Goal: Task Accomplishment & Management: Manage account settings

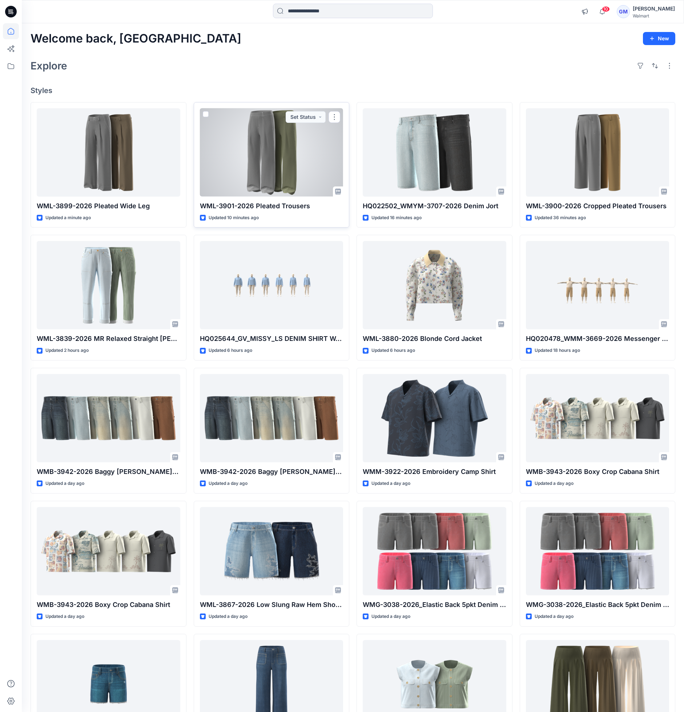
click at [271, 172] on div at bounding box center [272, 152] width 144 height 88
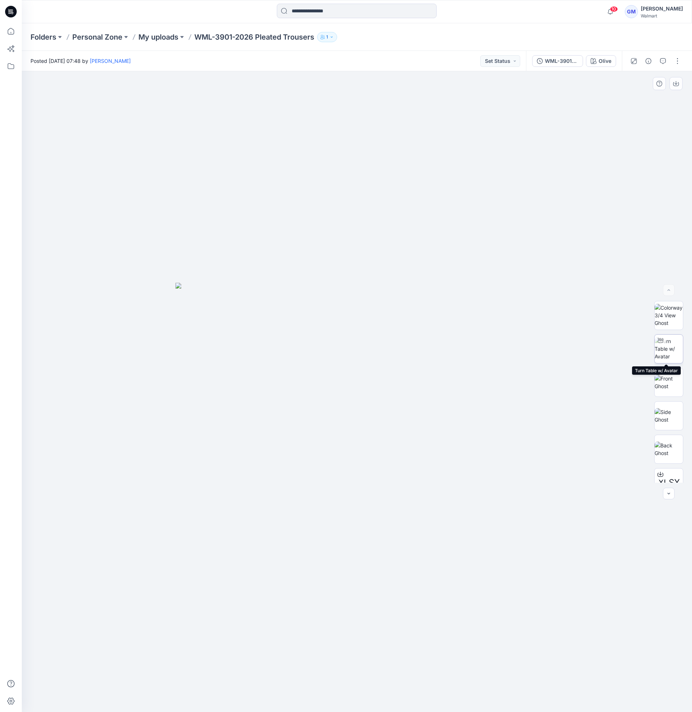
click at [671, 344] on img at bounding box center [669, 348] width 28 height 23
drag, startPoint x: 451, startPoint y: 690, endPoint x: 253, endPoint y: 686, distance: 197.7
click at [253, 686] on icon at bounding box center [358, 690] width 220 height 27
click at [153, 40] on p "My uploads" at bounding box center [158, 37] width 40 height 10
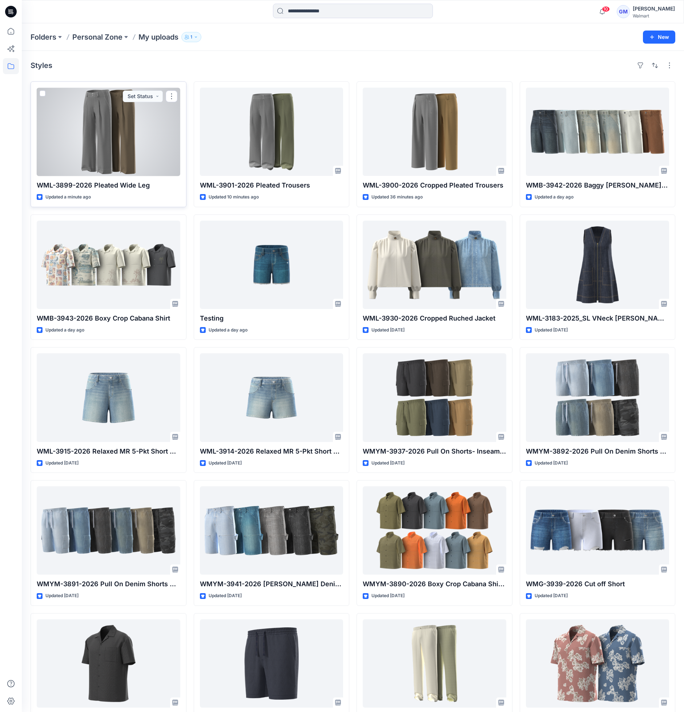
click at [162, 152] on div at bounding box center [109, 132] width 144 height 88
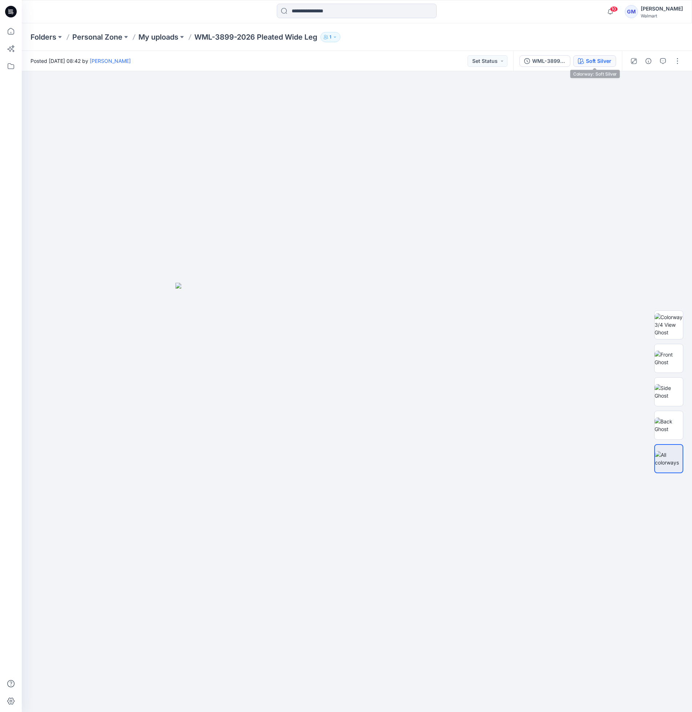
click at [603, 63] on div "Soft Silver" at bounding box center [598, 61] width 25 height 8
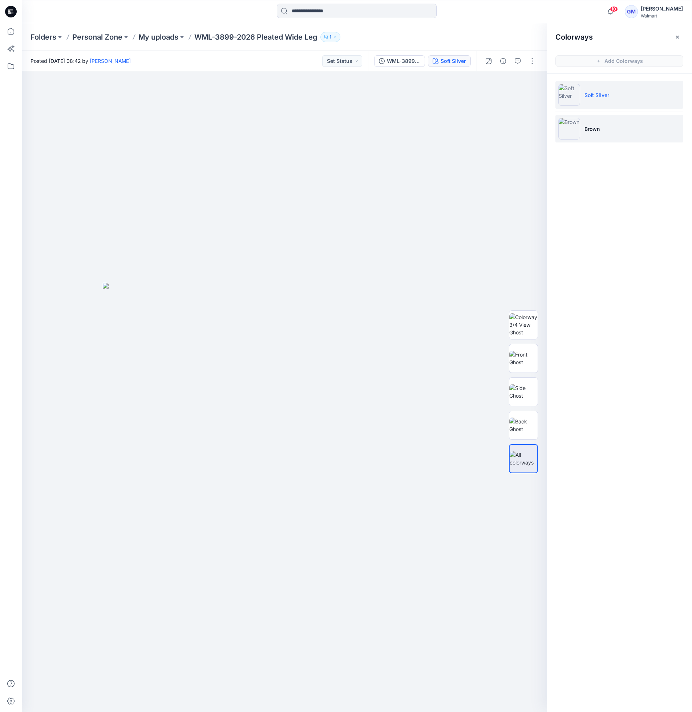
click at [628, 127] on li "Brown" at bounding box center [620, 129] width 128 height 28
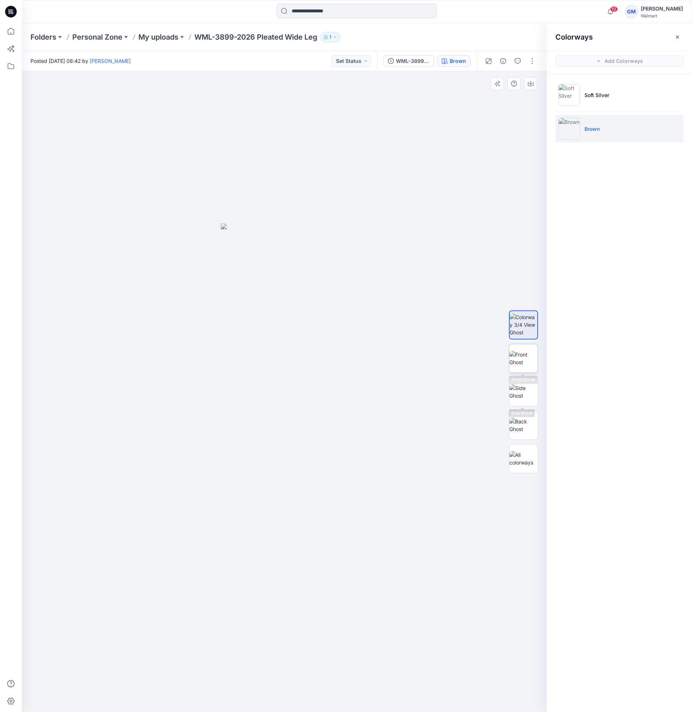
click at [529, 366] on img at bounding box center [523, 358] width 28 height 15
click at [629, 103] on li "Soft Silver" at bounding box center [620, 95] width 128 height 28
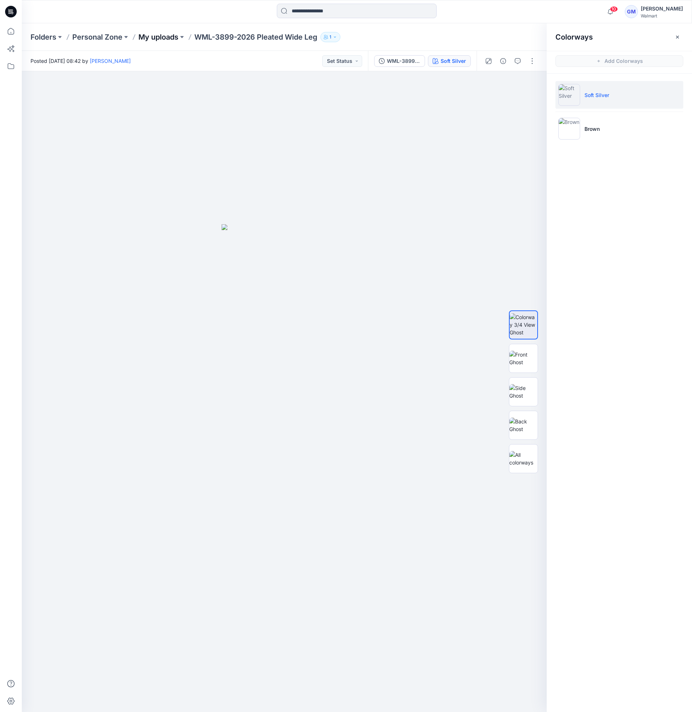
click at [171, 37] on p "My uploads" at bounding box center [158, 37] width 40 height 10
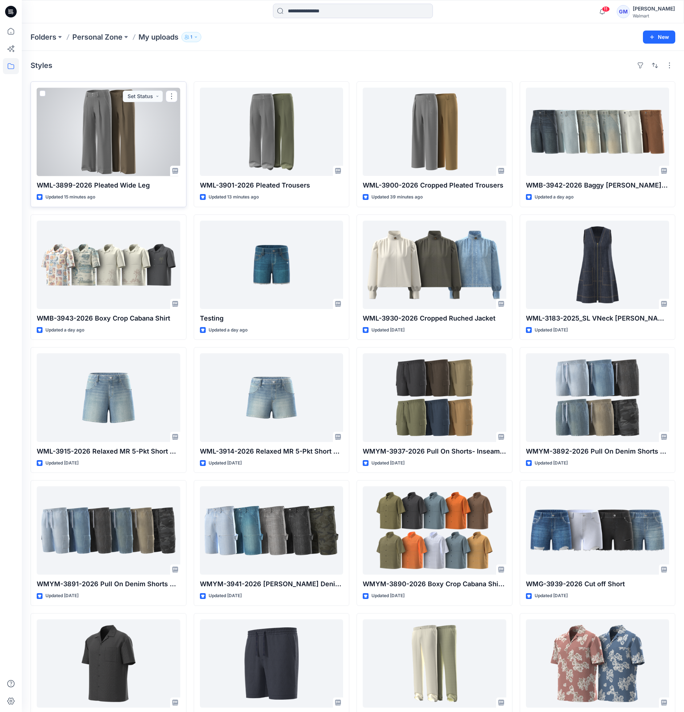
click at [142, 144] on div at bounding box center [109, 132] width 144 height 88
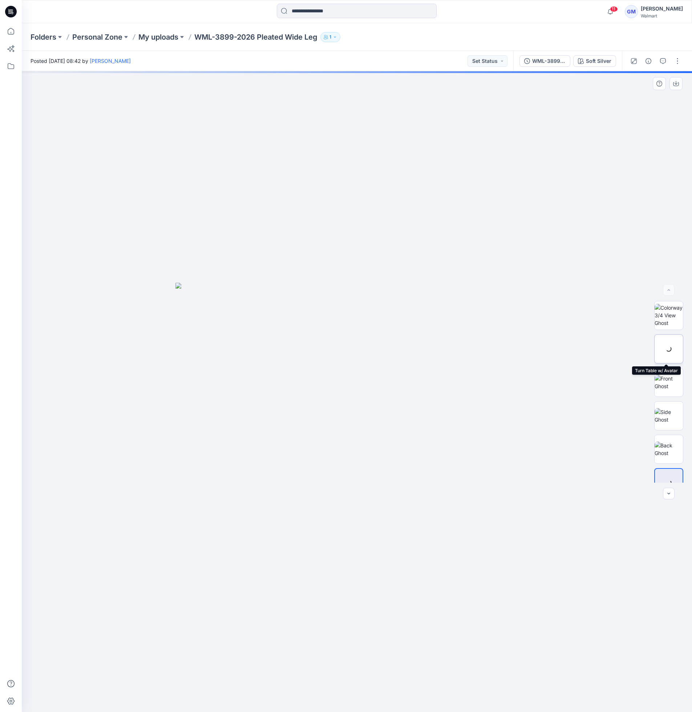
click at [662, 350] on div at bounding box center [668, 348] width 29 height 29
drag, startPoint x: 453, startPoint y: 694, endPoint x: 447, endPoint y: 694, distance: 6.2
click at [447, 694] on icon at bounding box center [358, 690] width 220 height 27
drag, startPoint x: 452, startPoint y: 692, endPoint x: 367, endPoint y: 693, distance: 84.3
click at [367, 693] on icon at bounding box center [358, 690] width 220 height 27
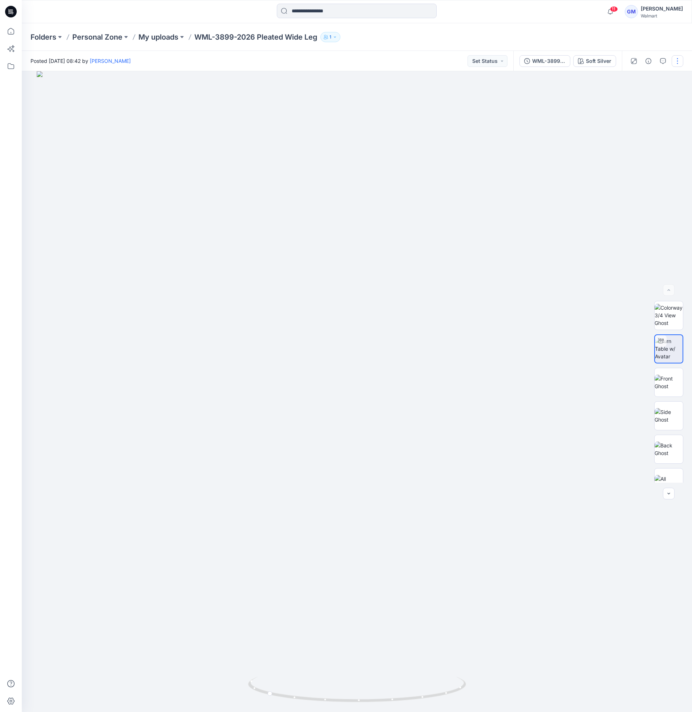
click at [677, 66] on button "button" at bounding box center [678, 61] width 12 height 12
click at [636, 95] on button "Edit" at bounding box center [647, 98] width 67 height 13
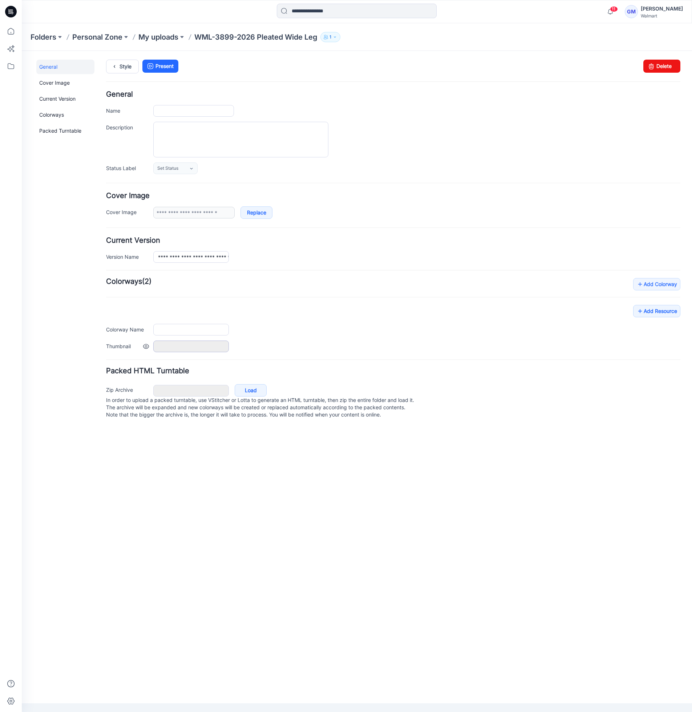
type input "**********"
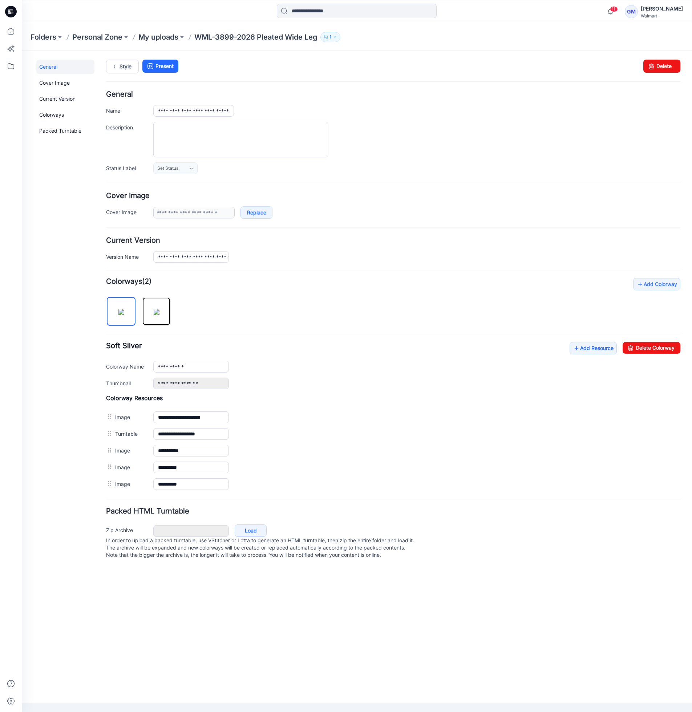
drag, startPoint x: 168, startPoint y: 321, endPoint x: 199, endPoint y: 325, distance: 31.6
click at [160, 315] on img at bounding box center [157, 312] width 6 height 6
drag, startPoint x: 633, startPoint y: 345, endPoint x: 406, endPoint y: 93, distance: 339.1
click at [633, 345] on icon at bounding box center [631, 348] width 10 height 12
type input "**********"
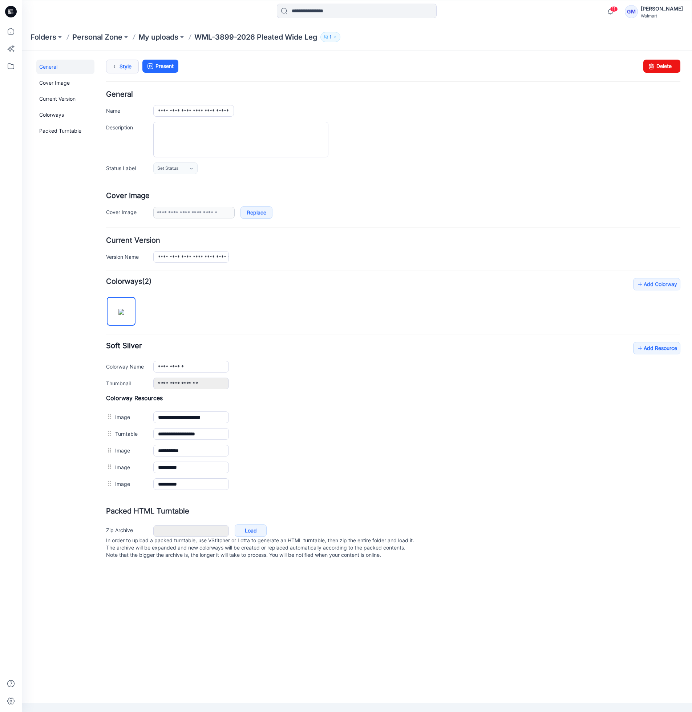
click at [120, 65] on link "Style" at bounding box center [122, 67] width 33 height 14
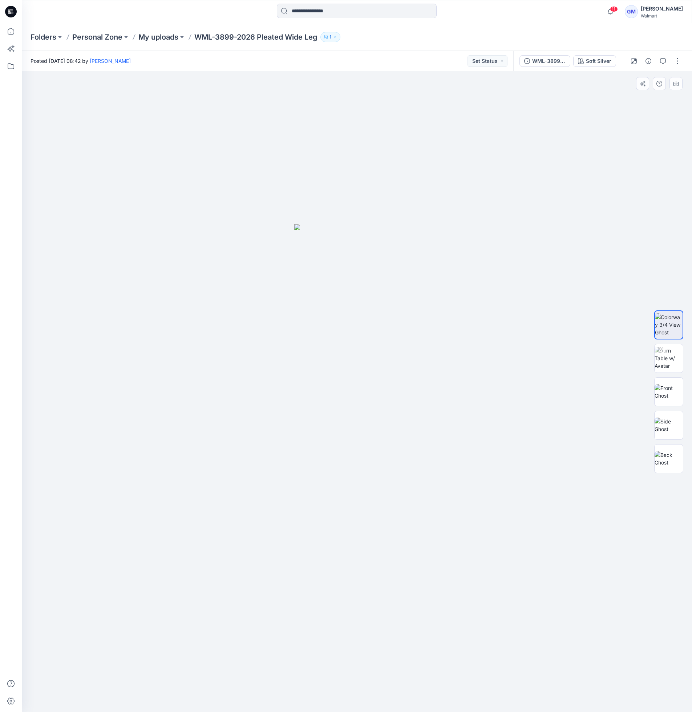
click at [461, 489] on div at bounding box center [357, 391] width 670 height 641
click at [605, 60] on div "Soft Silver" at bounding box center [598, 61] width 25 height 8
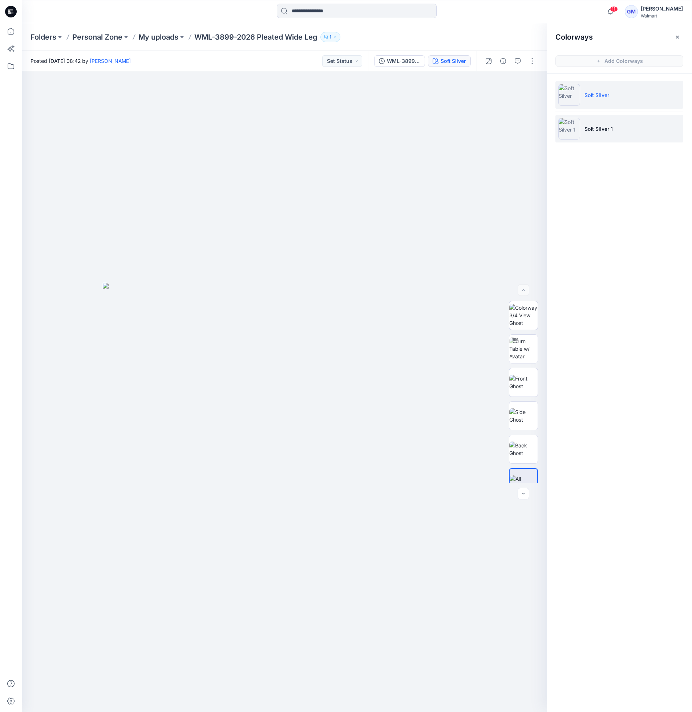
click at [603, 127] on p "Soft Silver 1" at bounding box center [599, 129] width 28 height 8
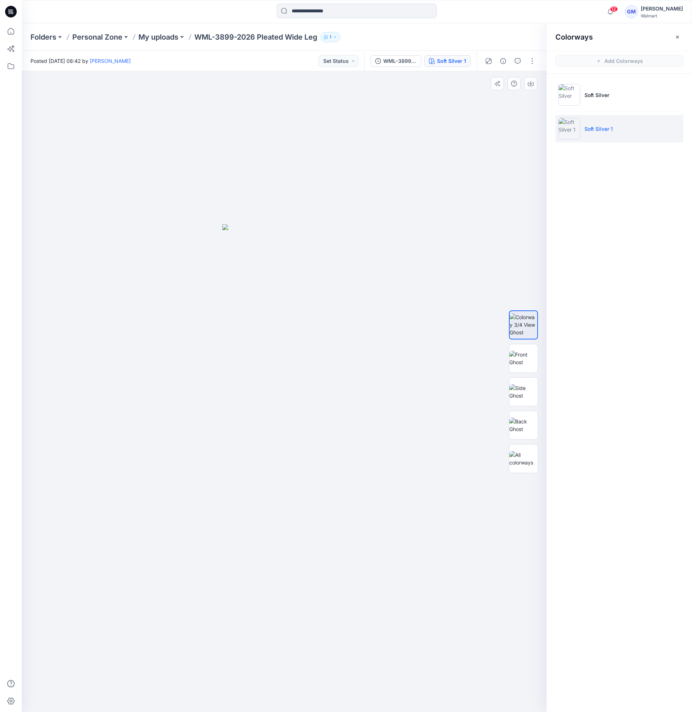
click at [450, 532] on div at bounding box center [284, 391] width 525 height 641
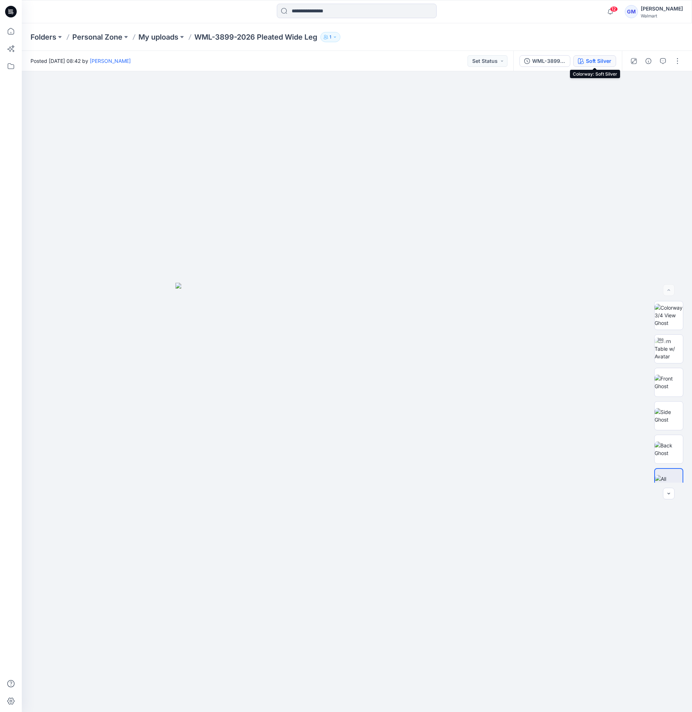
click at [605, 57] on div "Soft Silver" at bounding box center [598, 61] width 25 height 8
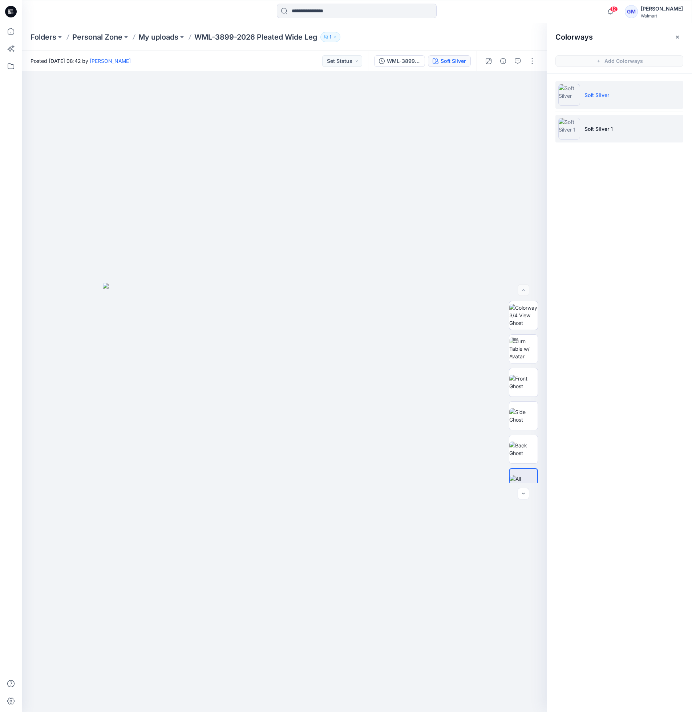
click at [603, 132] on li "Soft Silver 1" at bounding box center [620, 129] width 128 height 28
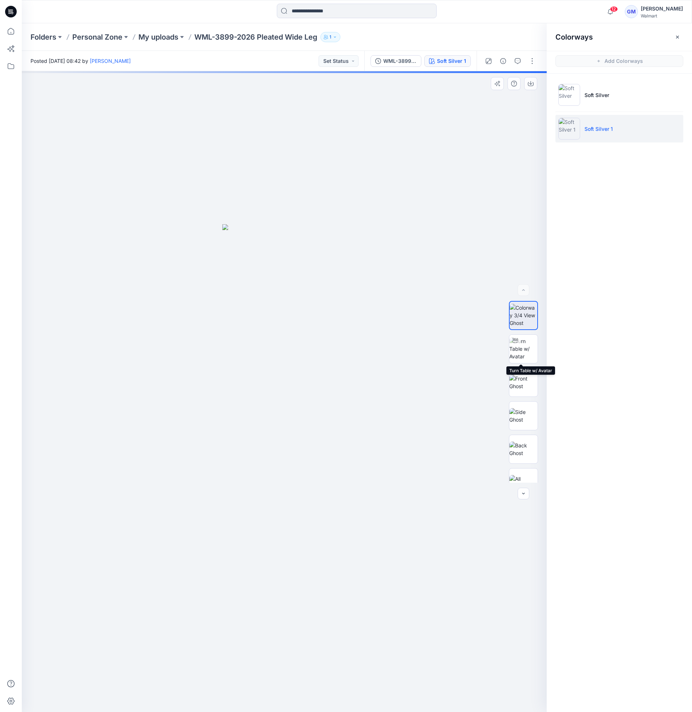
click at [528, 356] on img at bounding box center [523, 348] width 28 height 23
drag, startPoint x: 381, startPoint y: 700, endPoint x: 194, endPoint y: 704, distance: 187.2
click at [194, 704] on icon at bounding box center [286, 690] width 220 height 27
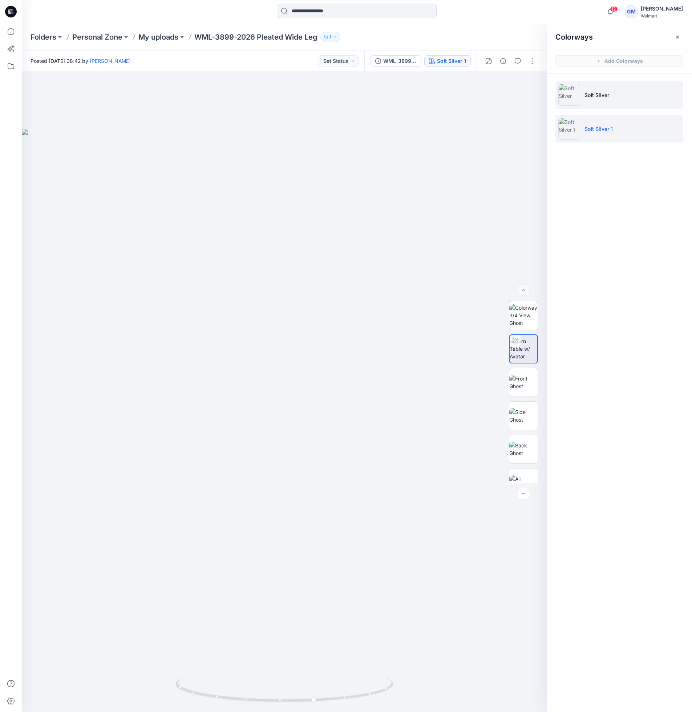
click at [609, 96] on p "Soft Silver" at bounding box center [597, 95] width 25 height 8
click at [612, 124] on li "Soft Silver 1" at bounding box center [620, 129] width 128 height 28
click at [530, 60] on button "button" at bounding box center [533, 61] width 12 height 12
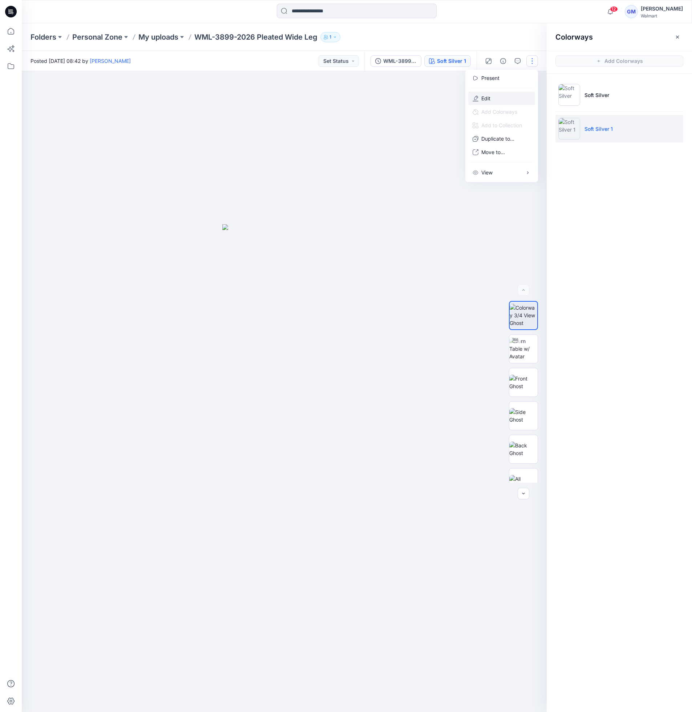
click at [483, 97] on p "Edit" at bounding box center [486, 98] width 9 height 8
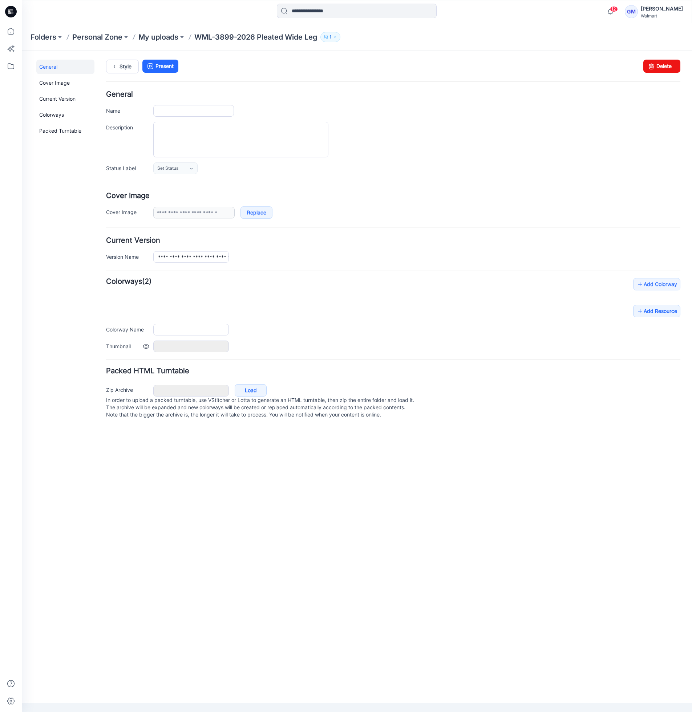
type input "**********"
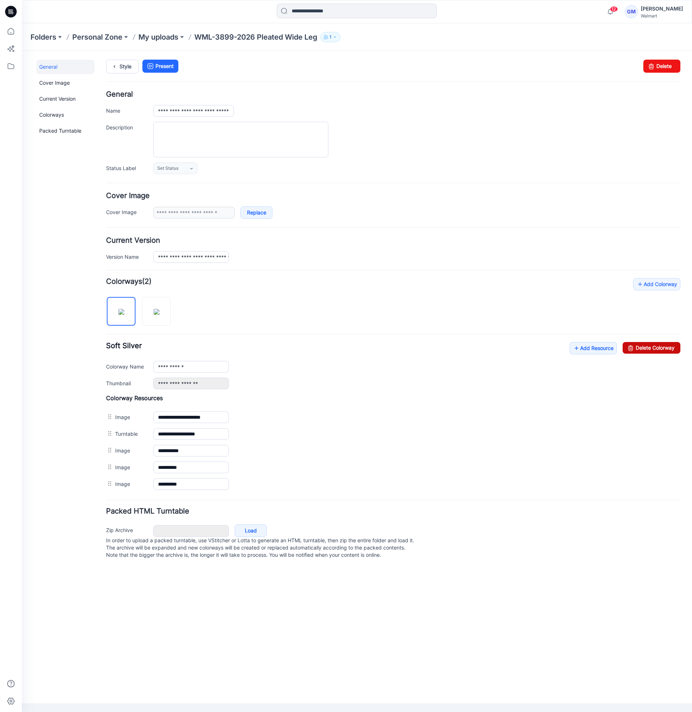
click at [639, 343] on link "Delete Colorway" at bounding box center [652, 348] width 58 height 12
click at [207, 364] on input "**********" at bounding box center [191, 367] width 76 height 12
type input "**********"
click at [120, 68] on link "Style" at bounding box center [122, 67] width 33 height 14
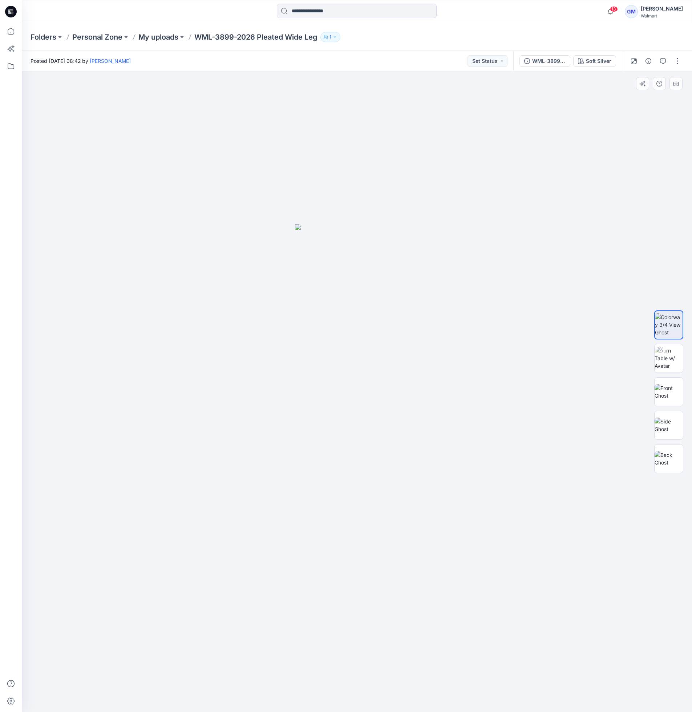
click at [310, 541] on img at bounding box center [357, 468] width 124 height 488
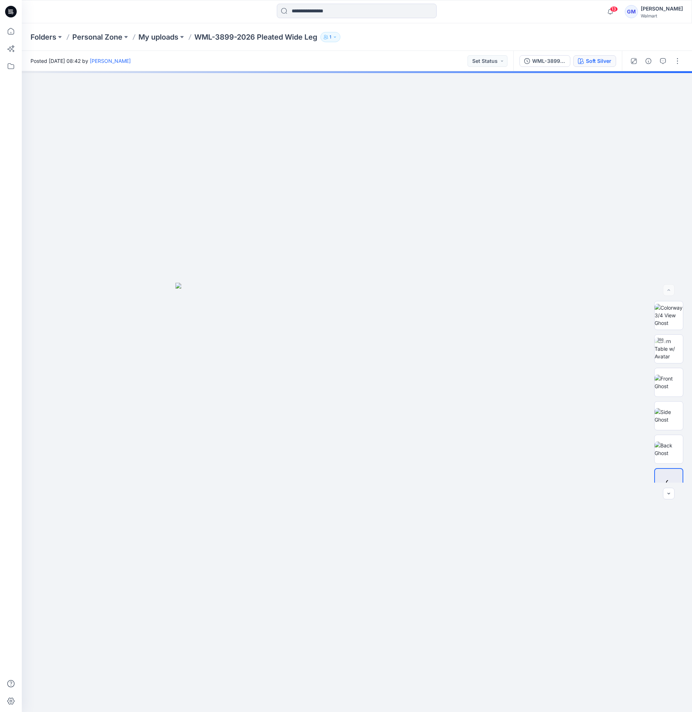
click at [592, 63] on div "Soft Silver" at bounding box center [598, 61] width 25 height 8
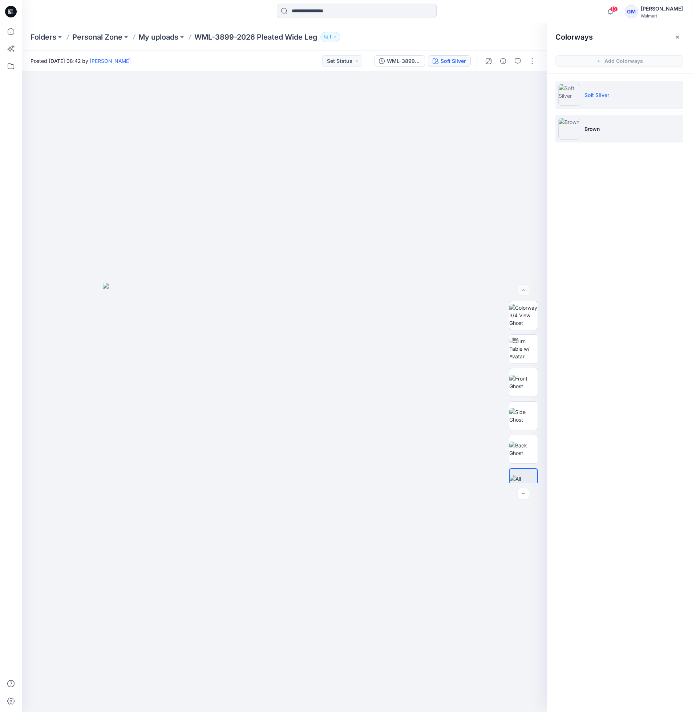
click at [591, 128] on p "Brown" at bounding box center [592, 129] width 15 height 8
click at [603, 136] on li "Brown" at bounding box center [620, 129] width 128 height 28
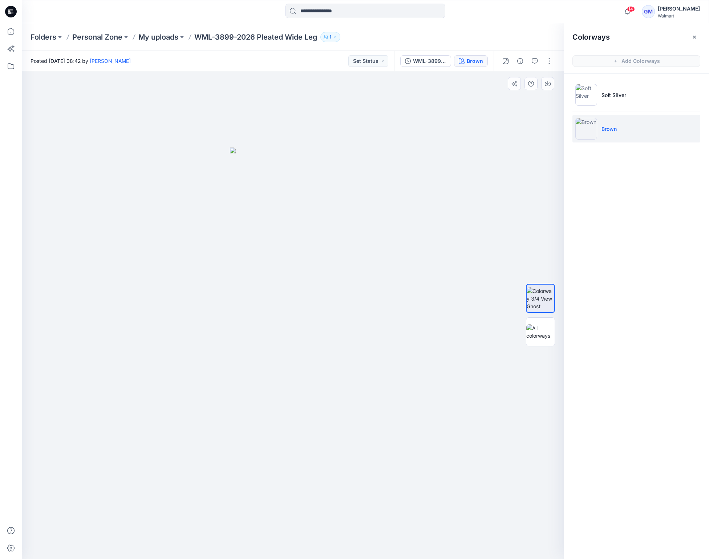
click at [490, 444] on div at bounding box center [293, 315] width 542 height 488
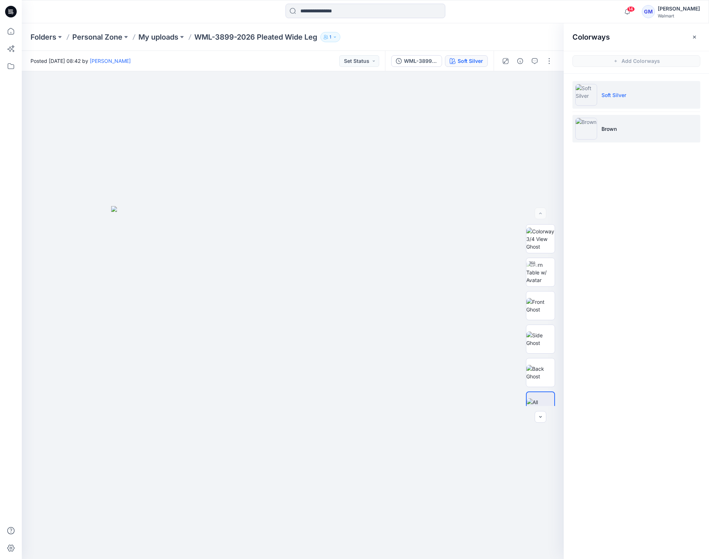
click at [638, 126] on li "Brown" at bounding box center [637, 129] width 128 height 28
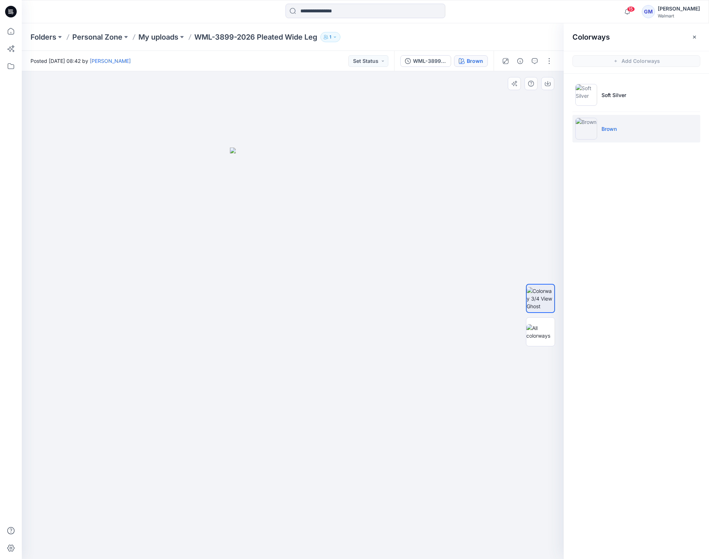
click at [319, 192] on img at bounding box center [293, 353] width 126 height 411
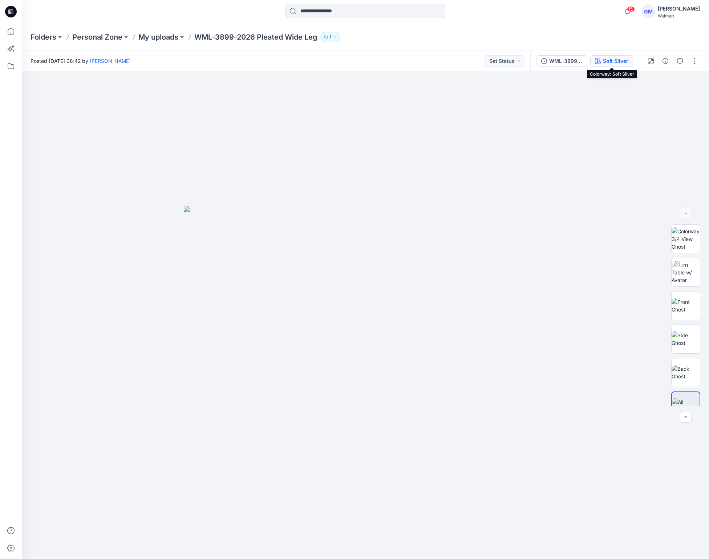
click at [602, 59] on button "Soft Silver" at bounding box center [612, 61] width 43 height 12
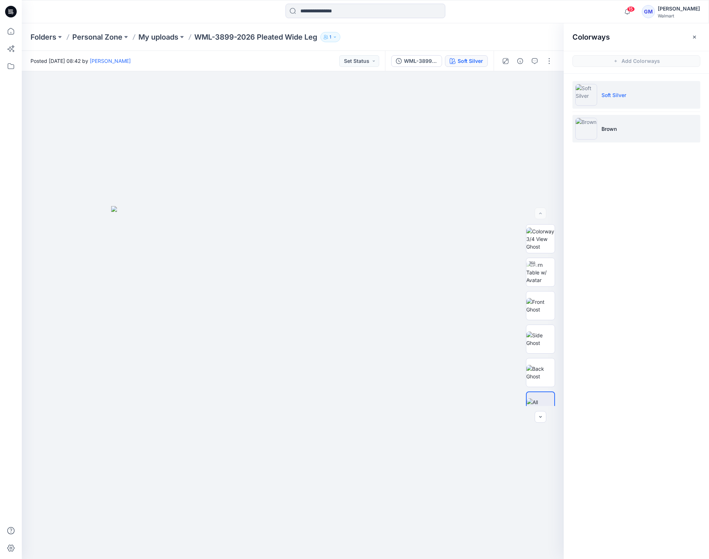
click at [608, 122] on li "Brown" at bounding box center [637, 129] width 128 height 28
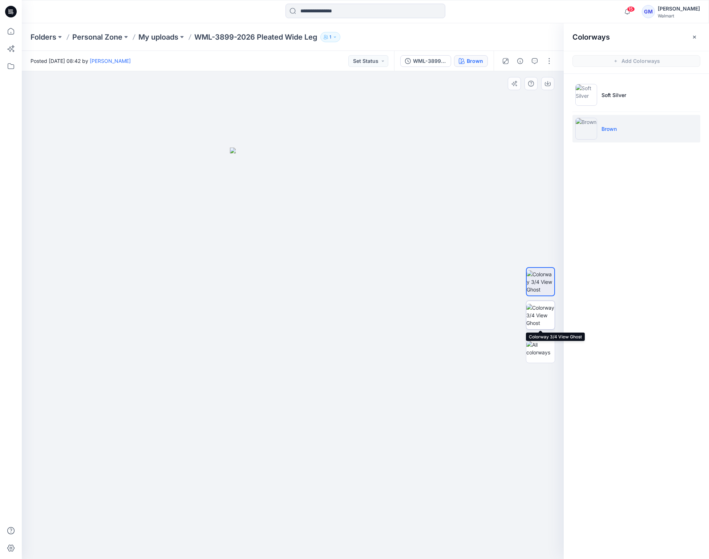
click at [551, 317] on img at bounding box center [541, 315] width 28 height 23
click at [539, 282] on img at bounding box center [541, 281] width 28 height 23
click at [540, 312] on img at bounding box center [541, 315] width 28 height 23
click at [546, 280] on img at bounding box center [541, 281] width 28 height 23
click at [551, 315] on img at bounding box center [541, 315] width 28 height 23
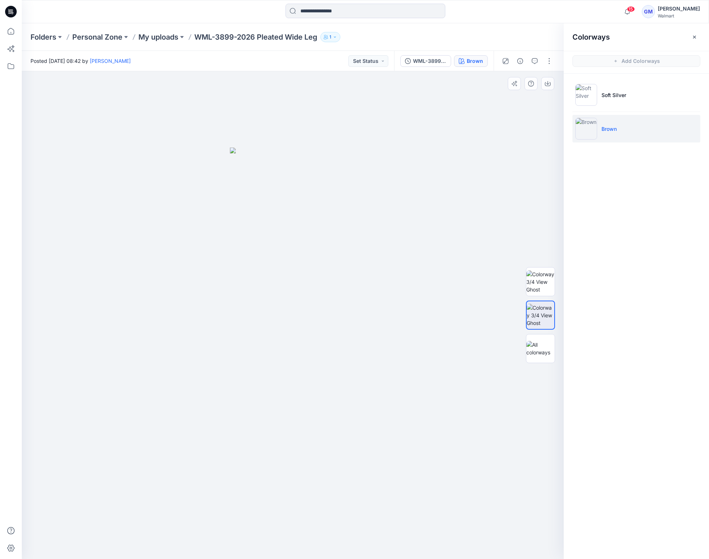
click at [450, 160] on div at bounding box center [293, 315] width 542 height 488
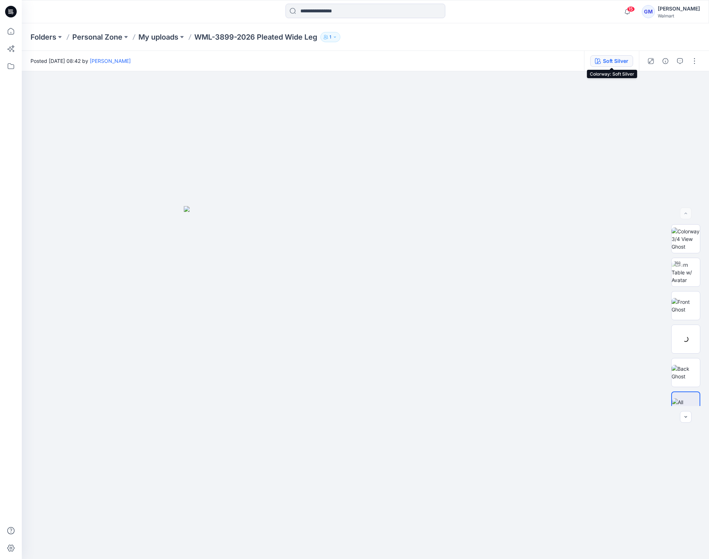
click at [620, 61] on div "Soft Silver" at bounding box center [615, 61] width 25 height 8
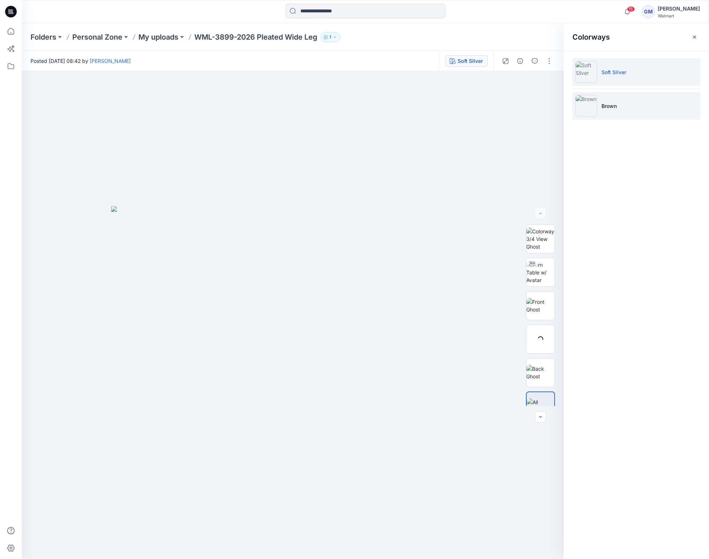
click at [617, 104] on li "Brown" at bounding box center [637, 106] width 128 height 28
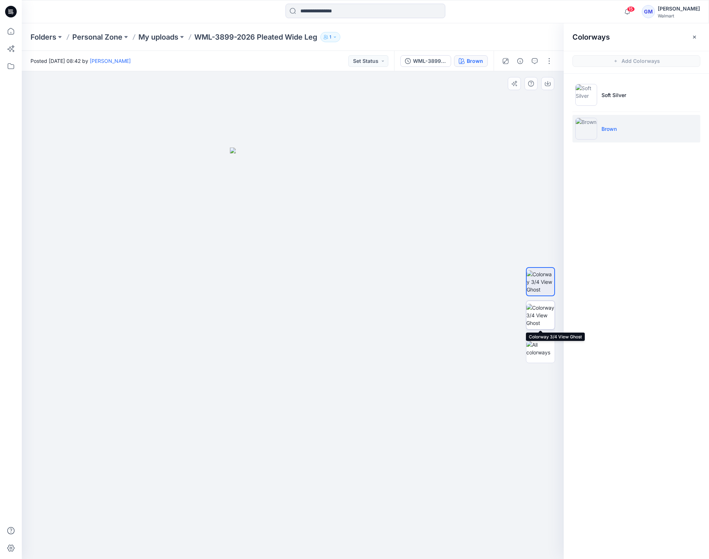
click at [544, 315] on img at bounding box center [541, 315] width 28 height 23
click at [297, 346] on img at bounding box center [293, 353] width 126 height 411
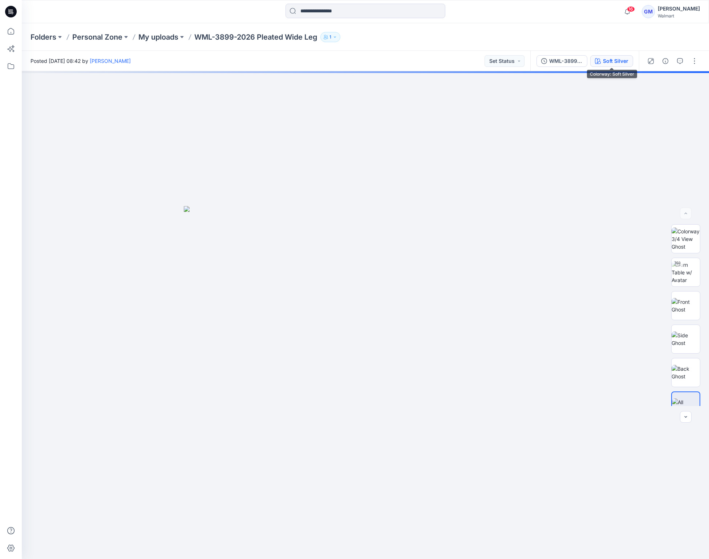
click at [608, 58] on div "Soft Silver" at bounding box center [615, 61] width 25 height 8
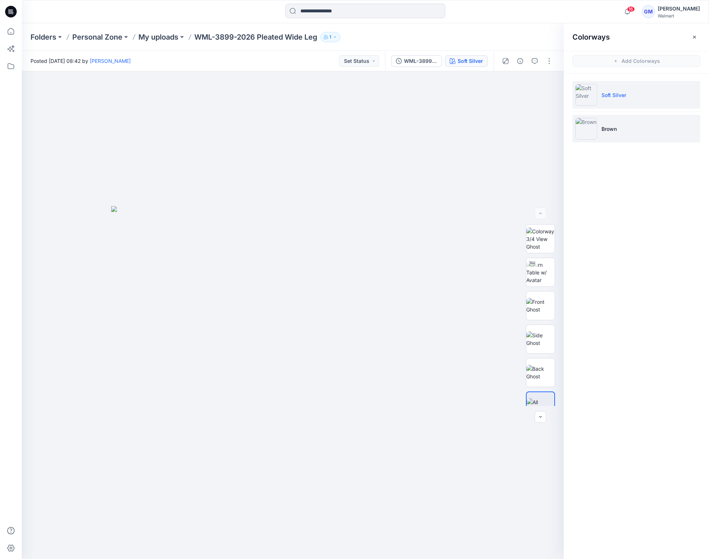
click at [626, 126] on li "Brown" at bounding box center [637, 129] width 128 height 28
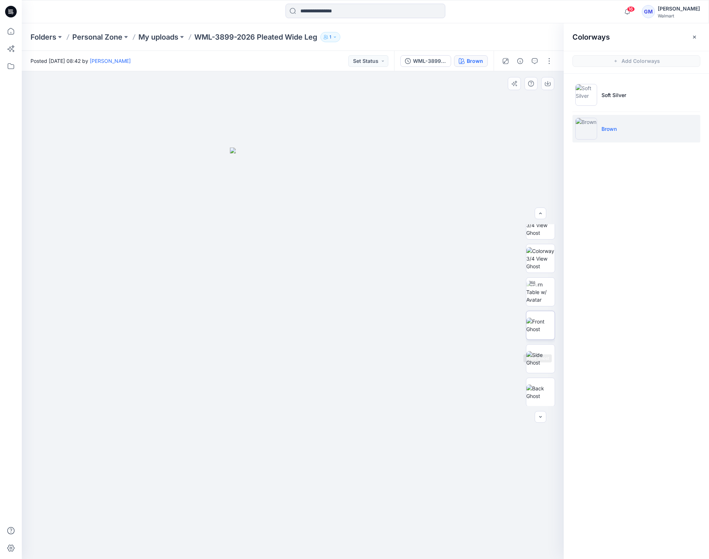
scroll to position [81, 0]
click at [544, 264] on img at bounding box center [541, 257] width 28 height 23
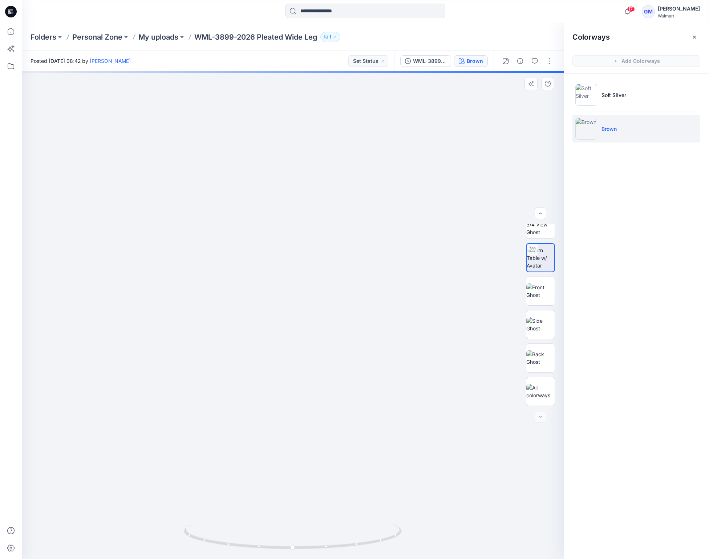
drag, startPoint x: 363, startPoint y: 347, endPoint x: 347, endPoint y: 357, distance: 18.6
click at [335, 289] on img at bounding box center [253, 140] width 896 height 838
drag, startPoint x: 336, startPoint y: 274, endPoint x: 343, endPoint y: 459, distance: 185.1
click at [343, 459] on img at bounding box center [300, 22] width 1386 height 1074
drag, startPoint x: 281, startPoint y: 227, endPoint x: 281, endPoint y: 254, distance: 27.3
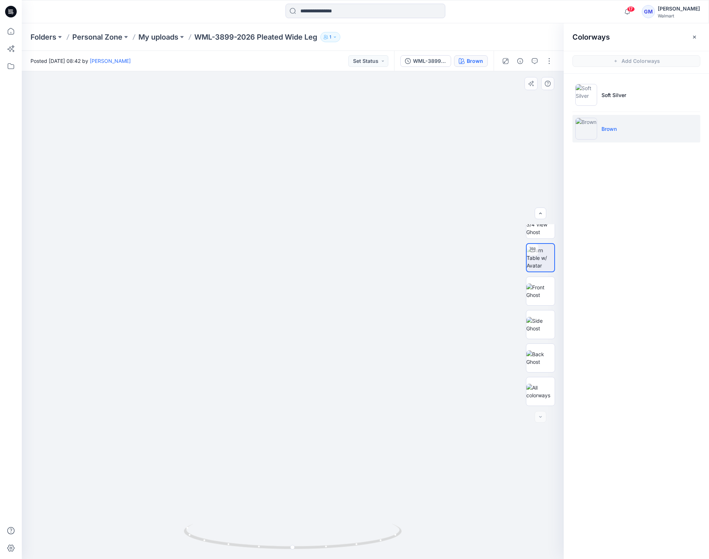
click at [281, 254] on img at bounding box center [292, 30] width 1489 height 1058
click at [547, 61] on button "button" at bounding box center [550, 61] width 12 height 12
drag, startPoint x: 378, startPoint y: 536, endPoint x: 291, endPoint y: 536, distance: 87.2
click at [291, 536] on icon at bounding box center [294, 537] width 220 height 27
click at [545, 59] on button "button" at bounding box center [550, 61] width 12 height 12
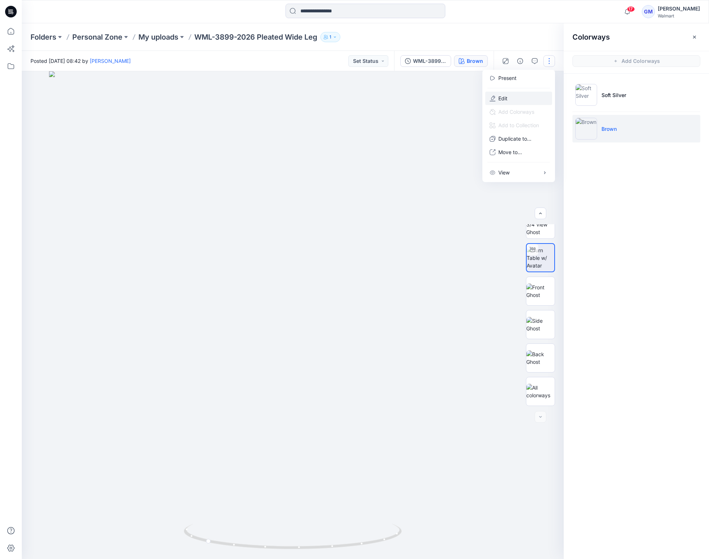
click at [509, 94] on button "Edit" at bounding box center [519, 98] width 67 height 13
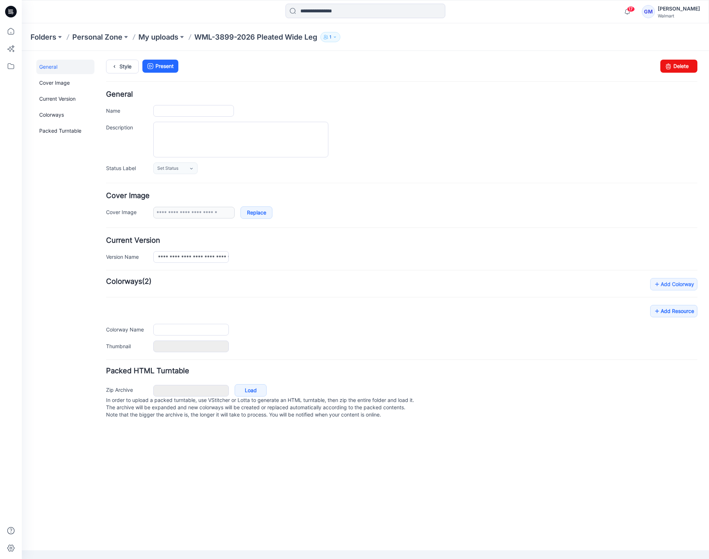
type input "**********"
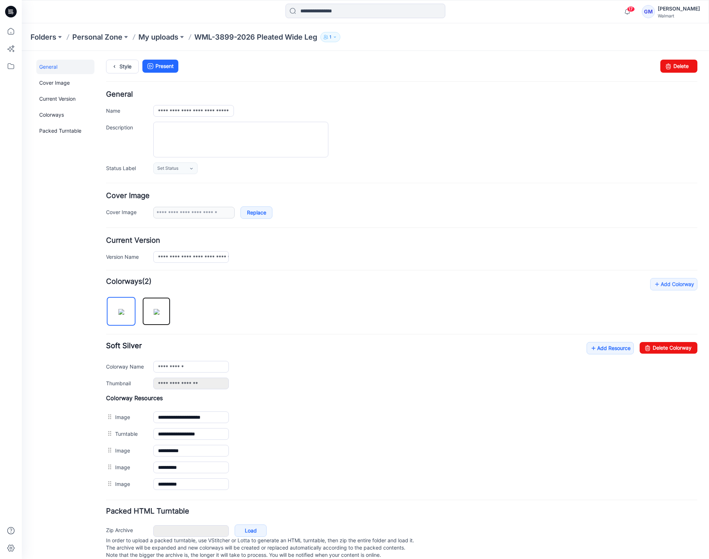
drag, startPoint x: 166, startPoint y: 318, endPoint x: 233, endPoint y: 322, distance: 66.9
click at [160, 315] on img at bounding box center [157, 312] width 6 height 6
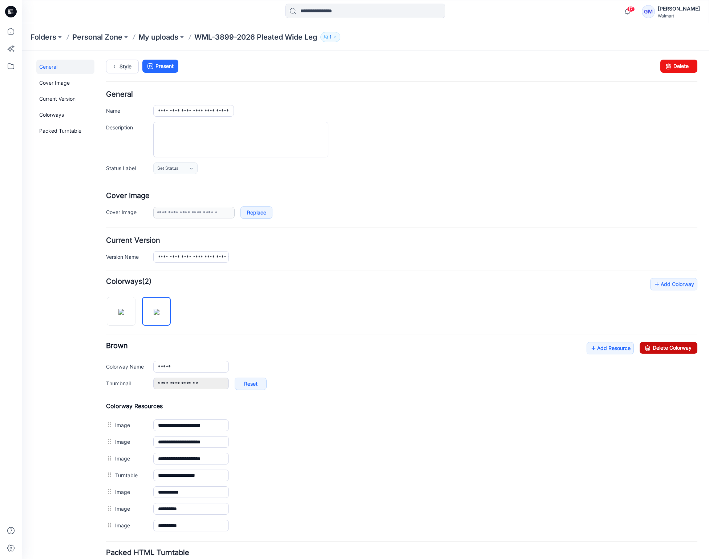
click at [647, 346] on link "Delete Colorway" at bounding box center [669, 348] width 58 height 12
type input "**********"
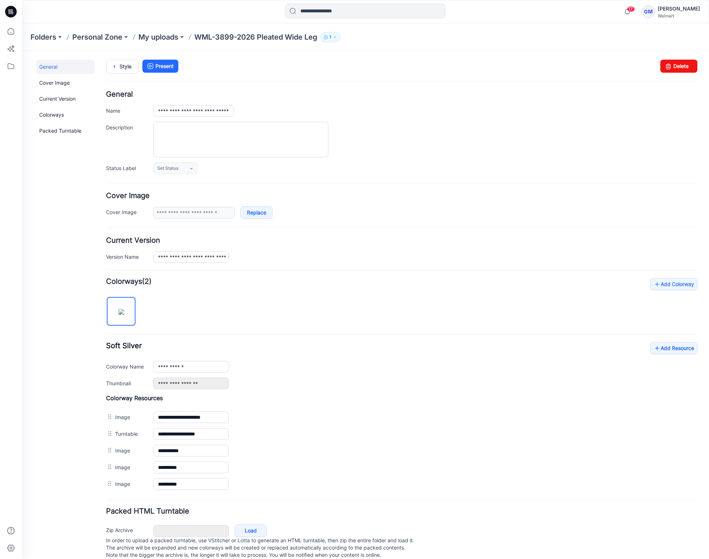
click at [416, 364] on div "**********" at bounding box center [425, 367] width 544 height 12
click at [116, 67] on icon at bounding box center [114, 66] width 10 height 13
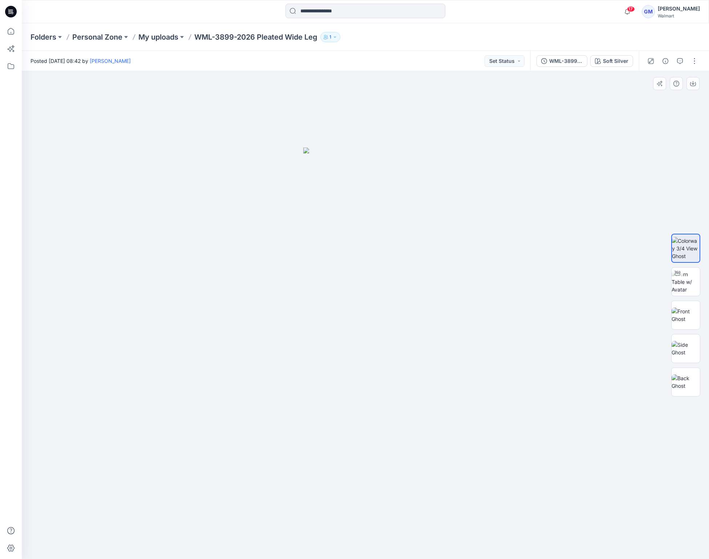
drag, startPoint x: 481, startPoint y: 266, endPoint x: 504, endPoint y: 239, distance: 35.8
click at [481, 266] on div at bounding box center [366, 315] width 688 height 488
click at [664, 54] on div at bounding box center [672, 61] width 67 height 20
click at [664, 56] on button "button" at bounding box center [666, 61] width 12 height 12
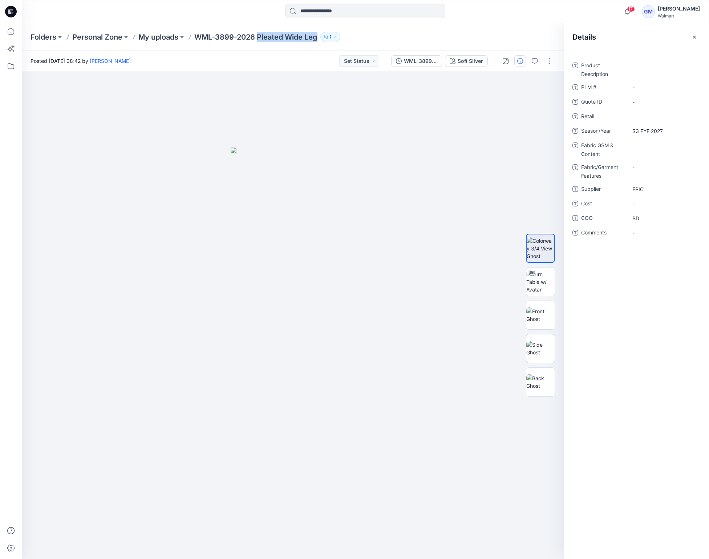
drag, startPoint x: 259, startPoint y: 35, endPoint x: 319, endPoint y: 35, distance: 60.0
click at [318, 35] on p "WML-3899-2026 Pleated Wide Leg" at bounding box center [255, 37] width 123 height 10
copy p "Pleated Wide Leg"
click at [640, 65] on Description "-" at bounding box center [664, 66] width 63 height 8
type textarea "**********"
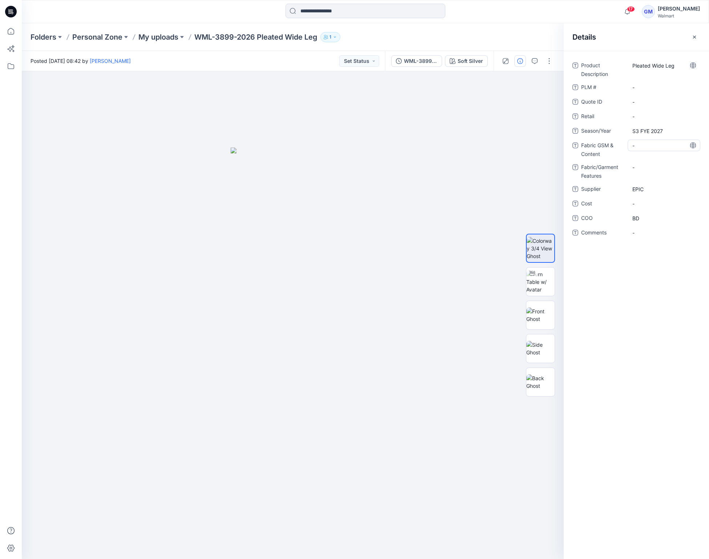
click at [651, 148] on Content "-" at bounding box center [664, 146] width 63 height 8
type textarea "**********"
click at [362, 115] on div at bounding box center [293, 315] width 542 height 488
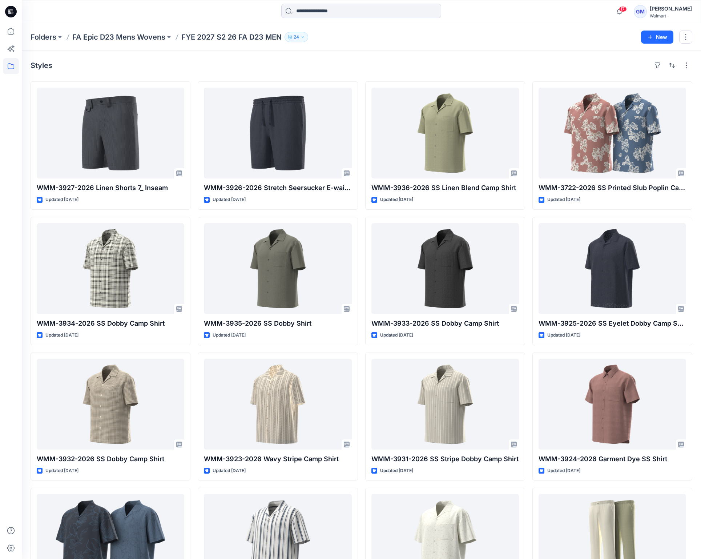
scroll to position [164, 0]
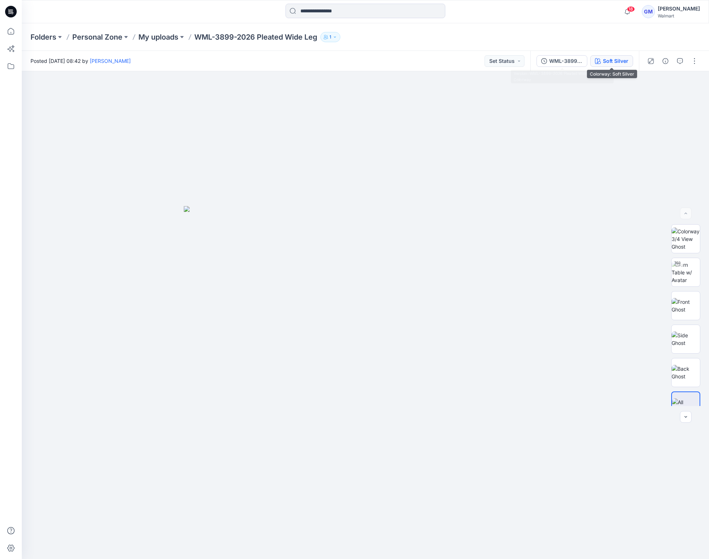
click at [601, 57] on button "Soft Silver" at bounding box center [612, 61] width 43 height 12
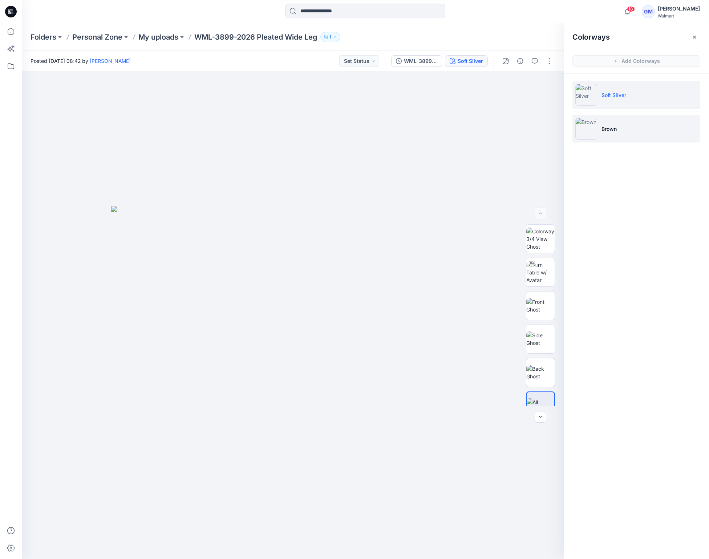
click at [614, 122] on li "Brown" at bounding box center [637, 129] width 128 height 28
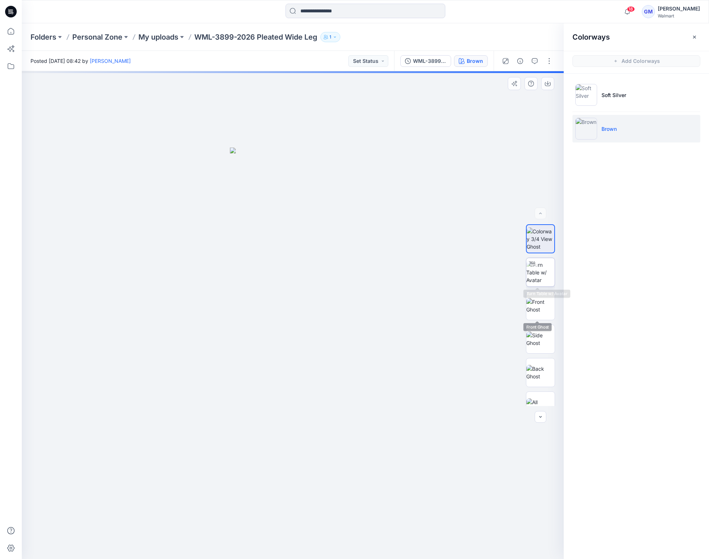
click at [544, 281] on img at bounding box center [541, 272] width 28 height 23
drag, startPoint x: 359, startPoint y: 426, endPoint x: 372, endPoint y: 249, distance: 177.2
click at [372, 249] on img at bounding box center [307, 84] width 1060 height 950
drag, startPoint x: 367, startPoint y: 458, endPoint x: 367, endPoint y: 423, distance: 35.6
click at [367, 423] on img at bounding box center [303, 153] width 814 height 812
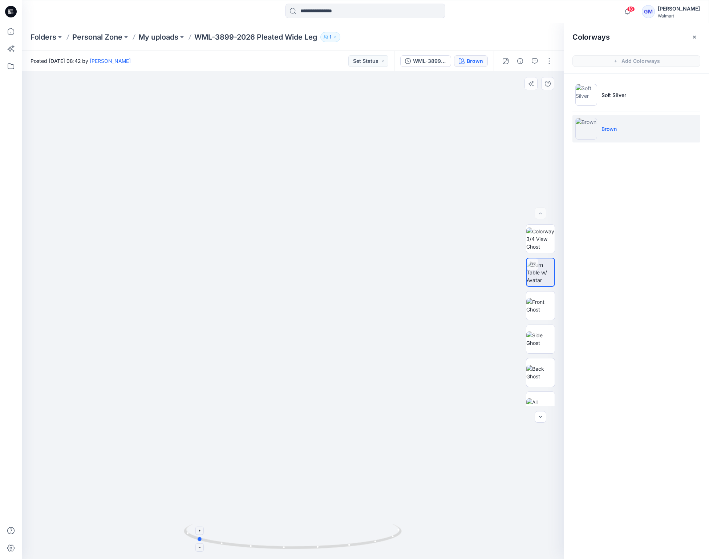
drag, startPoint x: 376, startPoint y: 541, endPoint x: 280, endPoint y: 543, distance: 96.0
click at [280, 543] on icon at bounding box center [294, 537] width 220 height 27
drag, startPoint x: 367, startPoint y: 236, endPoint x: 348, endPoint y: 364, distance: 129.4
drag, startPoint x: 365, startPoint y: 279, endPoint x: 361, endPoint y: 402, distance: 122.9
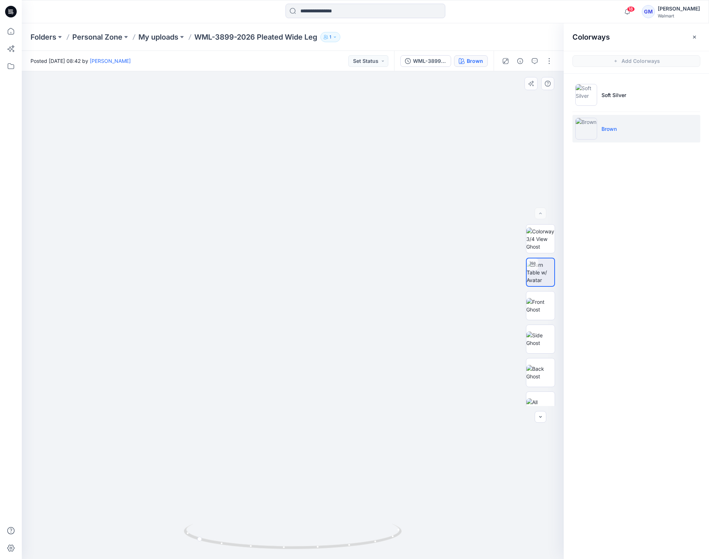
click at [361, 402] on img at bounding box center [302, 27] width 1386 height 1063
drag, startPoint x: 343, startPoint y: 475, endPoint x: 377, endPoint y: 408, distance: 74.3
click at [377, 408] on img at bounding box center [333, 149] width 896 height 819
drag, startPoint x: 362, startPoint y: 545, endPoint x: 315, endPoint y: 550, distance: 47.4
click at [315, 550] on icon at bounding box center [294, 537] width 220 height 27
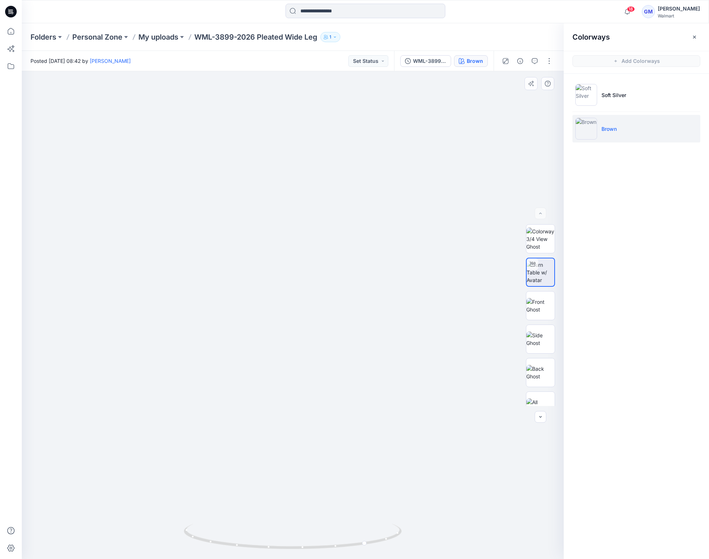
drag, startPoint x: 331, startPoint y: 310, endPoint x: 326, endPoint y: 423, distance: 113.1
click at [326, 423] on img at bounding box center [288, 112] width 1060 height 894
drag, startPoint x: 345, startPoint y: 531, endPoint x: 328, endPoint y: 531, distance: 16.7
click at [328, 531] on icon at bounding box center [294, 537] width 220 height 27
click at [297, 276] on div at bounding box center [293, 315] width 542 height 488
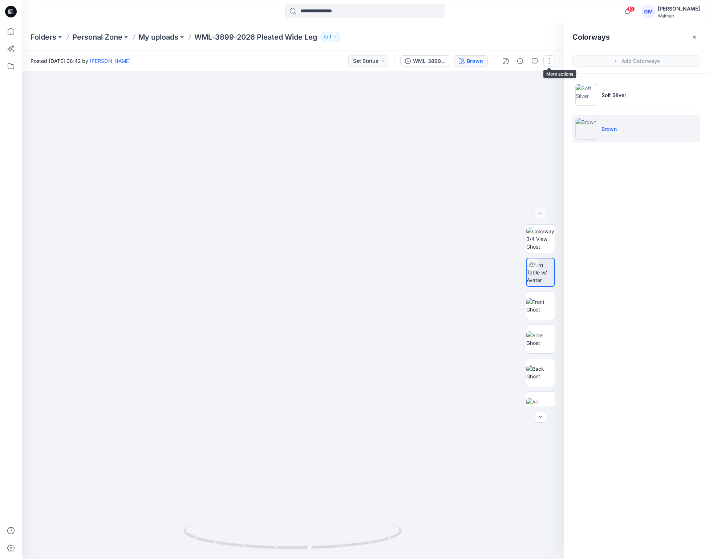
click at [553, 60] on button "button" at bounding box center [550, 61] width 12 height 12
click at [510, 97] on button "Edit" at bounding box center [519, 98] width 67 height 13
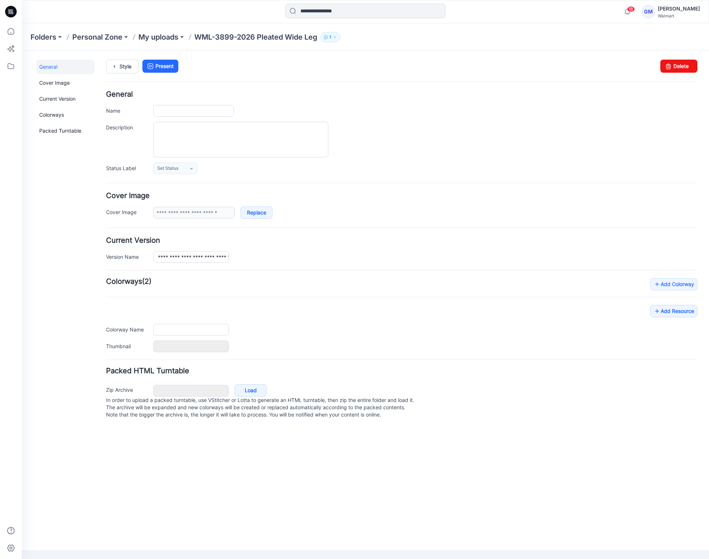
type input "**********"
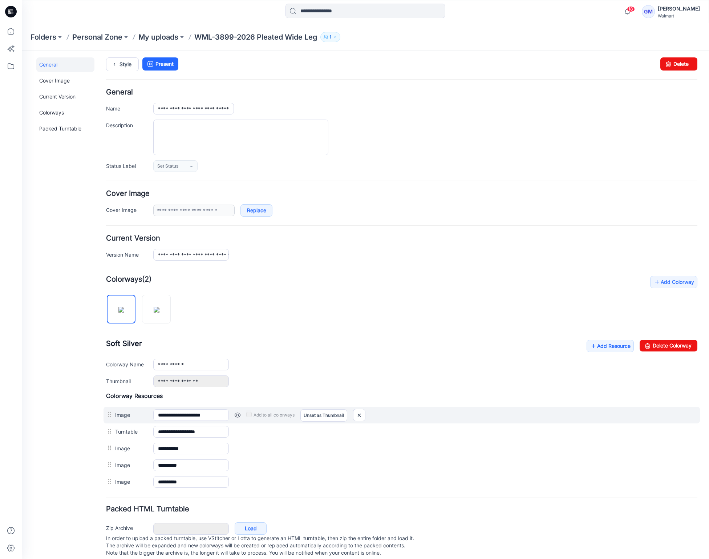
scroll to position [17, 0]
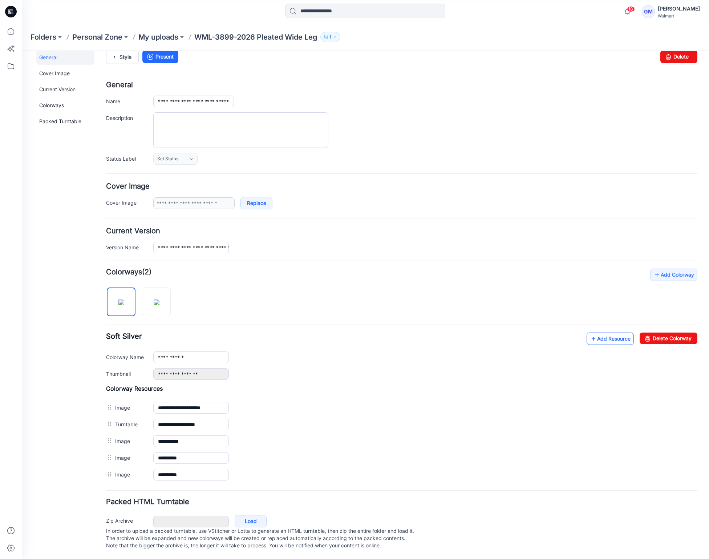
click at [590, 333] on icon at bounding box center [593, 339] width 7 height 12
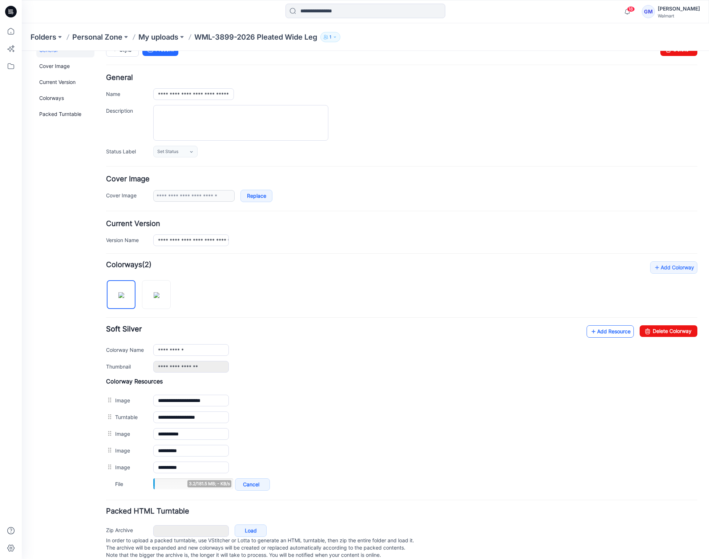
click at [610, 329] on link "Add Resource" at bounding box center [610, 331] width 47 height 12
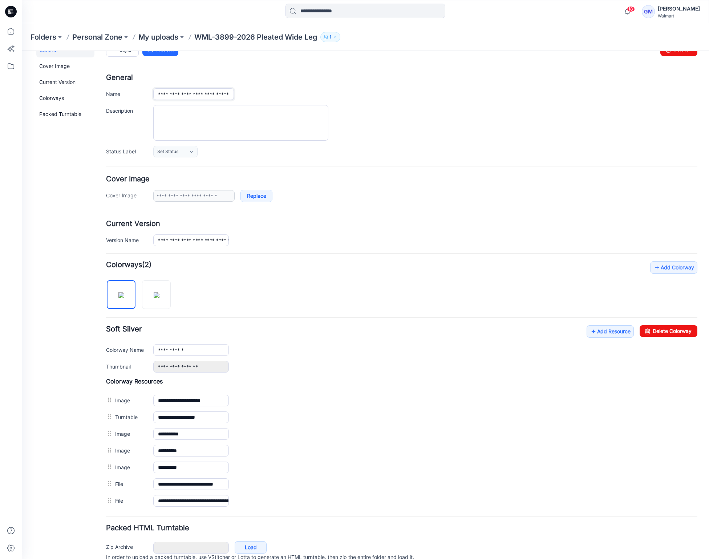
click at [204, 98] on input "**********" at bounding box center [193, 94] width 81 height 12
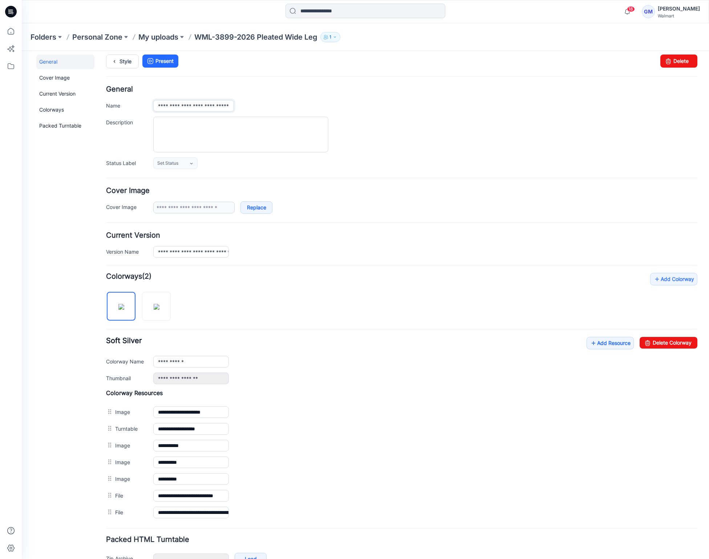
scroll to position [0, 0]
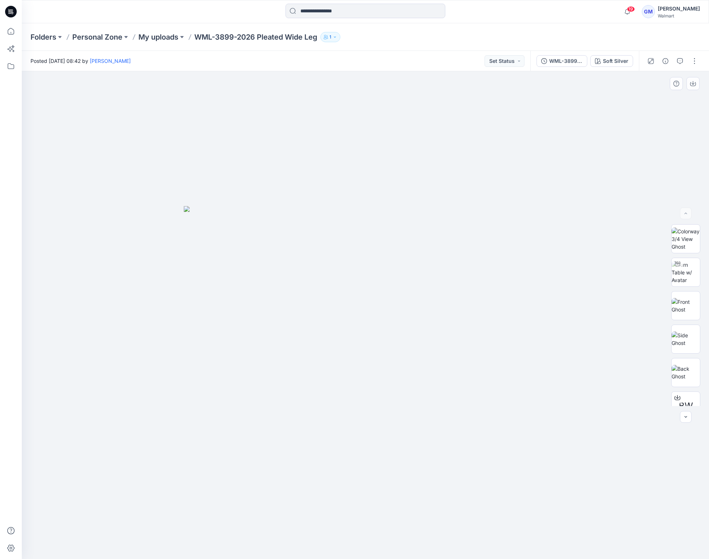
click at [292, 168] on div at bounding box center [366, 315] width 688 height 488
click at [344, 209] on img at bounding box center [365, 382] width 363 height 353
click at [175, 37] on p "My uploads" at bounding box center [158, 37] width 40 height 10
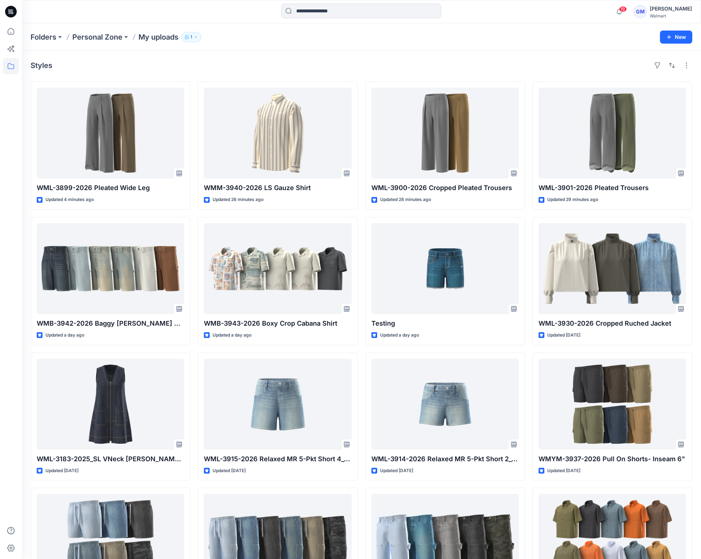
click at [441, 57] on div "Styles WML-3899-2026 Pleated Wide Leg Updated 4 minutes ago WMB-3942-2026 Baggy…" at bounding box center [361, 486] width 679 height 871
click at [438, 63] on div "Styles" at bounding box center [362, 66] width 662 height 12
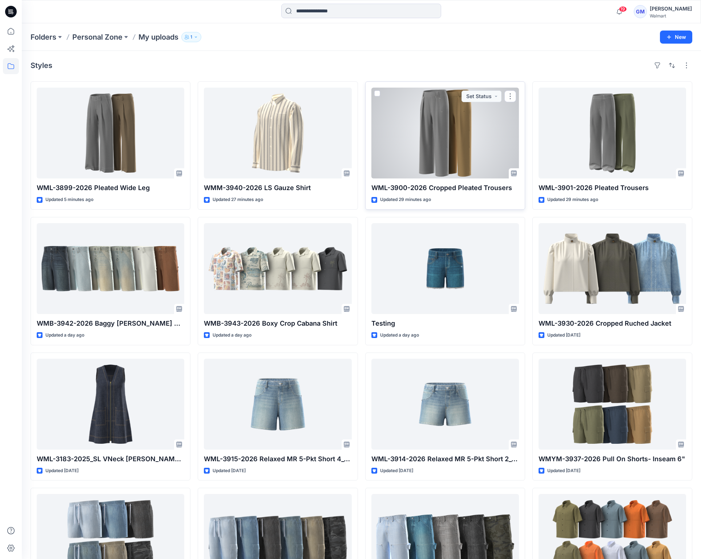
click at [458, 162] on div at bounding box center [445, 133] width 148 height 91
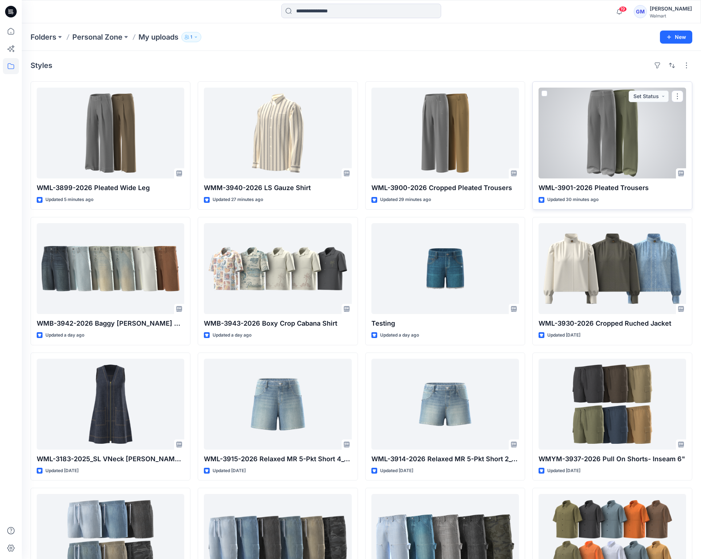
click at [612, 140] on div at bounding box center [613, 133] width 148 height 91
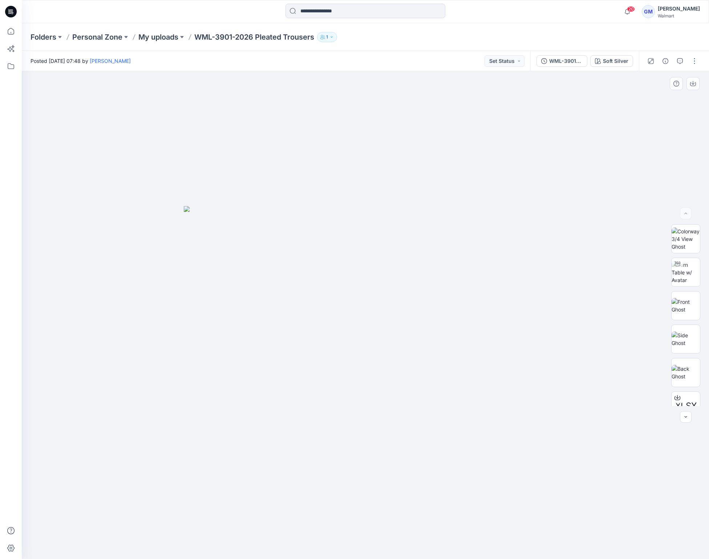
click at [435, 299] on img at bounding box center [365, 382] width 363 height 353
click at [666, 63] on icon "button" at bounding box center [666, 61] width 6 height 6
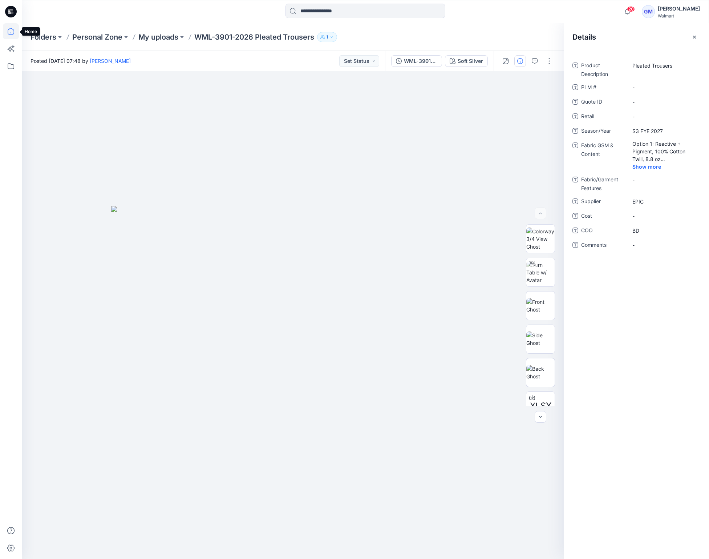
click at [10, 29] on icon at bounding box center [11, 31] width 16 height 16
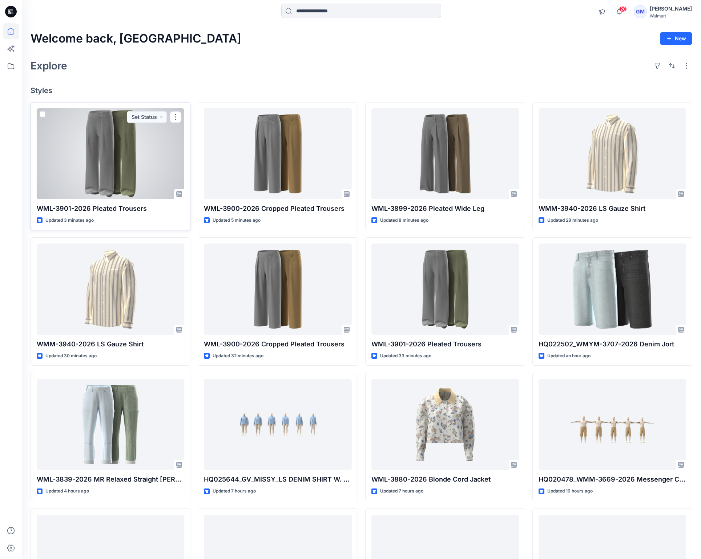
click at [135, 187] on div at bounding box center [111, 153] width 148 height 91
